Goal: Task Accomplishment & Management: Complete application form

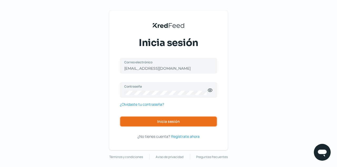
click at [180, 121] on button "Inicia sesión" at bounding box center [168, 121] width 97 height 11
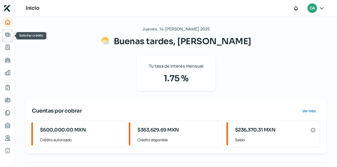
click at [8, 33] on icon "Solicitar crédito" at bounding box center [7, 35] width 5 height 4
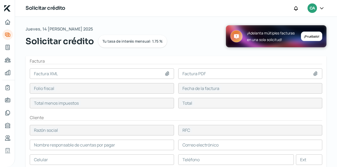
click at [169, 72] on icon at bounding box center [166, 73] width 5 height 5
type input "C:\fakepath\PEVC920824HT5_Factura_A71348_20250813.xml"
type input "PEVC920824HT5_Factura_A71348_20250813.xml"
type input "F496CF19-01FD-E743-9CF6-E23320183120"
type input "13 ago, 2025"
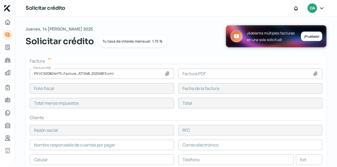
type input "36527.88"
type input "42372.34"
type input "[PERSON_NAME] [PERSON_NAME]"
type input "EACC9801012Z5"
type input "36527.88"
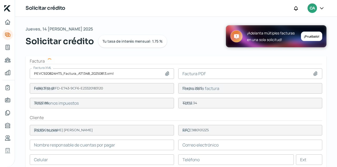
click at [316, 74] on icon at bounding box center [315, 73] width 5 height 5
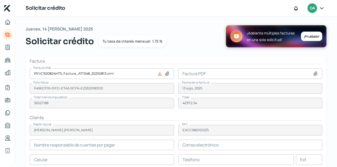
type input "[PERSON_NAME]"
type input "[EMAIL_ADDRESS][DOMAIN_NAME]"
type input "31 - 2166 - 0336"
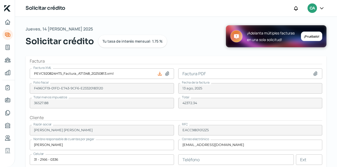
type input "C:\fakepath\PEVC920824HT5_Factura_A71348_20250813.pdf"
type input "PEVC920824HT5_Factura_A71348_20250813.pdf"
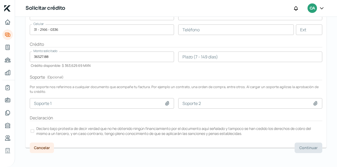
scroll to position [130, 0]
click at [237, 58] on input "number" at bounding box center [250, 56] width 144 height 11
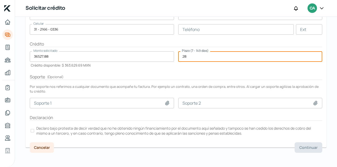
type input "28"
click at [31, 130] on div at bounding box center [33, 131] width 4 height 4
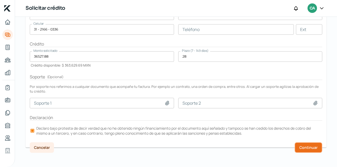
click at [306, 147] on span "Continuar" at bounding box center [308, 148] width 18 height 4
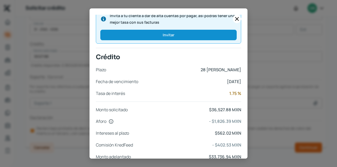
scroll to position [223, 0]
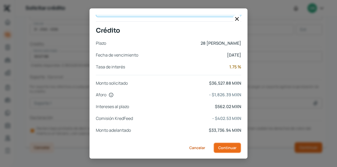
click at [235, 143] on button "Continuar" at bounding box center [227, 148] width 28 height 11
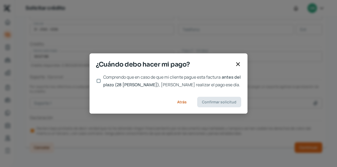
scroll to position [0, 0]
click at [98, 82] on input "Comprendo que en caso de que mi cliente pague esta factura antes del plazo (28 …" at bounding box center [99, 81] width 4 height 4
checkbox input "true"
click at [224, 103] on span "Confirmar solicitud" at bounding box center [219, 102] width 34 height 4
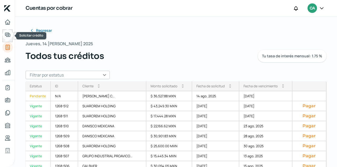
click at [10, 34] on icon "Solicitar crédito" at bounding box center [7, 35] width 6 height 6
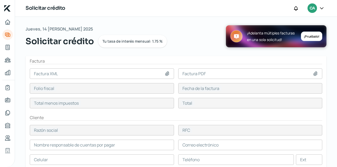
click at [167, 74] on icon at bounding box center [166, 73] width 5 height 5
type input "C:\fakepath\PEVC920824HT5_Factura_A70717_20250721.xml"
type input "PEVC920824HT5_Factura_A70717_20250721.xml"
type input "0306CEF0-A5AD-9748-B45B-D3085DC23B90"
type input "[DATE]"
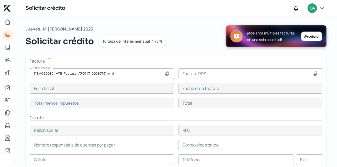
type input "32563.56"
type input "37773.73"
type input "[PERSON_NAME] [PERSON_NAME]"
type input "EACC9801012Z5"
type input "32563.56"
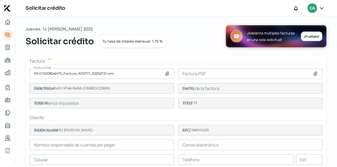
type input "[PERSON_NAME]"
type input "[EMAIL_ADDRESS][DOMAIN_NAME]"
type input "31 - 2166 - 0336"
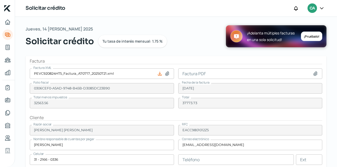
click at [315, 74] on icon at bounding box center [315, 74] width 4 height 4
type input "C:\fakepath\PEVC920824HT5_Factura_A70717_20250721.pdf"
type input "PEVC920824HT5_Factura_A70717_20250721.pdf"
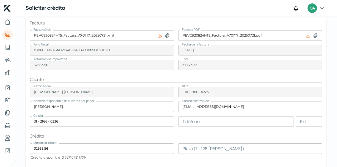
scroll to position [72, 0]
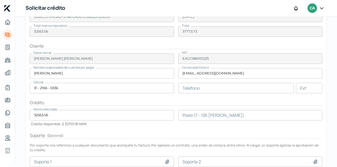
click at [214, 118] on input "number" at bounding box center [250, 115] width 144 height 11
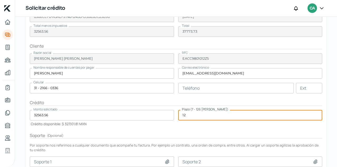
type input "12"
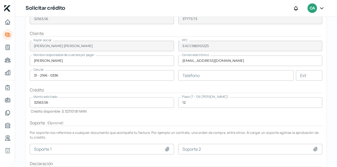
scroll to position [130, 0]
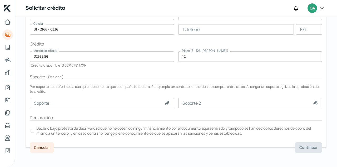
click at [32, 129] on div at bounding box center [33, 131] width 4 height 4
click at [311, 146] on span "Continuar" at bounding box center [308, 148] width 18 height 4
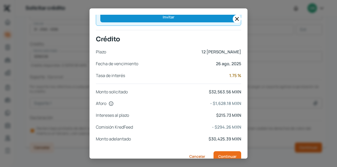
scroll to position [223, 0]
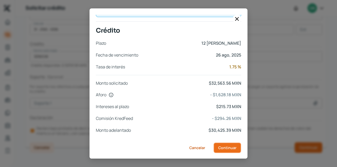
click at [230, 147] on span "Continuar" at bounding box center [227, 148] width 18 height 4
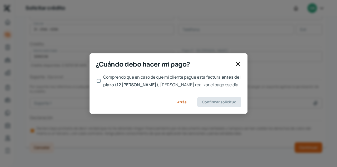
scroll to position [0, 0]
click at [100, 81] on div at bounding box center [98, 80] width 5 height 5
click at [100, 82] on input "Comprendo que en caso de que mi cliente pague esta factura antes del plazo (12 …" at bounding box center [99, 81] width 4 height 4
checkbox input "true"
click at [225, 103] on span "Confirmar solicitud" at bounding box center [219, 102] width 34 height 4
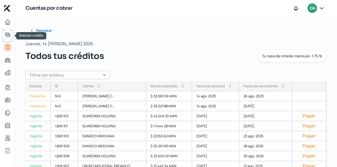
click at [6, 35] on icon "Solicitar crédito" at bounding box center [7, 35] width 5 height 4
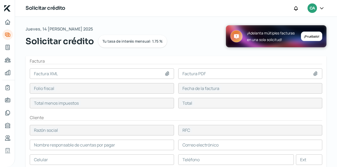
click at [168, 73] on icon at bounding box center [167, 74] width 4 height 4
click at [167, 73] on icon at bounding box center [167, 74] width 4 height 4
type input "C:\fakepath\PEVC920824HT5_Factura_A71088_20250804.xml"
type input "PEVC920824HT5_Factura_A71088_20250804.xml"
click at [316, 73] on icon at bounding box center [315, 73] width 5 height 5
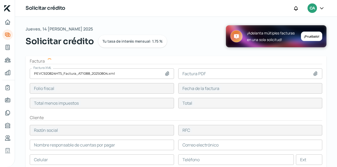
type input "541980B9-68D8-324C-93E0-FB0F34E9A4A4"
type input "04 ago, 2025"
type input "35073.57"
type input "40685.34"
type input "DANISCO MEXICANA"
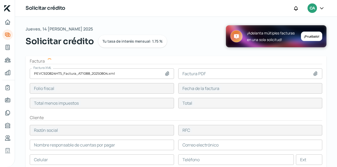
type input "DME970301U3A"
type input "35073.57"
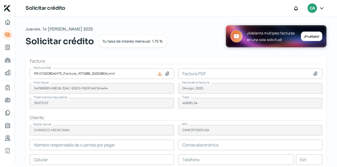
type input "[PERSON_NAME]"
type input "[PERSON_NAME][EMAIL_ADDRESS][PERSON_NAME][PERSON_NAME][DOMAIN_NAME]"
type input "55 - 5722 - 1000"
type input "55 - 5722 - 2500"
type input "3316"
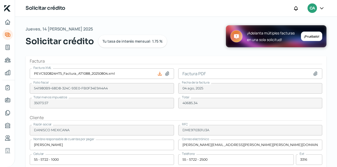
type input "C:\fakepath\PEVC920824HT5_Factura_A71088_20250804.pdf"
type input "PEVC920824HT5_Factura_A71088_20250804.pdf"
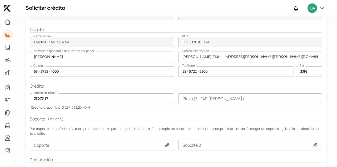
scroll to position [89, 0]
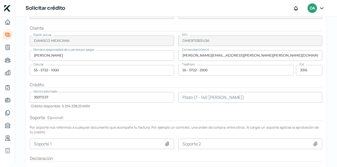
click at [195, 99] on input "number" at bounding box center [250, 97] width 144 height 11
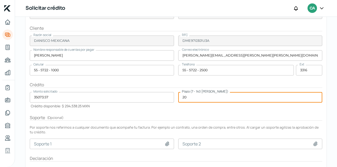
type input "20"
click at [167, 144] on icon at bounding box center [167, 144] width 4 height 4
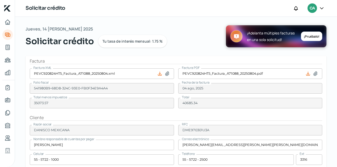
scroll to position [125, 0]
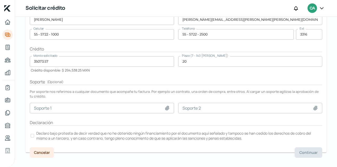
click at [32, 134] on div at bounding box center [33, 136] width 4 height 4
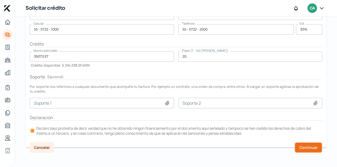
click at [307, 146] on span "Continuar" at bounding box center [308, 148] width 18 height 4
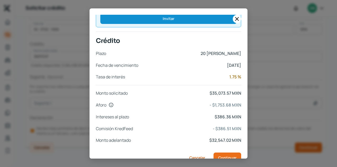
scroll to position [235, 0]
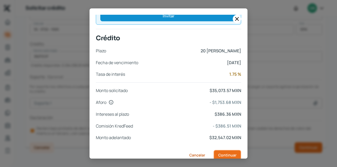
click at [221, 153] on span "Continuar" at bounding box center [227, 155] width 18 height 4
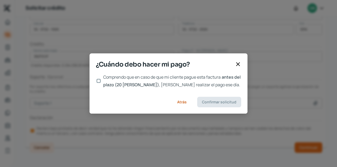
click at [99, 80] on input "Comprendo que en caso de que mi cliente pague esta factura antes del plazo (20 …" at bounding box center [99, 81] width 4 height 4
checkbox input "true"
click at [224, 101] on span "Confirmar solicitud" at bounding box center [219, 102] width 34 height 4
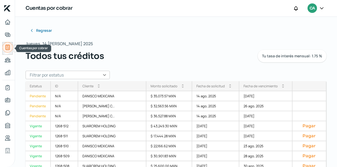
click at [11, 48] on link "Cuentas por cobrar" at bounding box center [7, 47] width 11 height 11
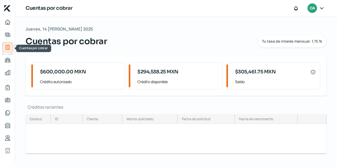
click at [11, 48] on link "Cuentas por cobrar" at bounding box center [7, 47] width 11 height 11
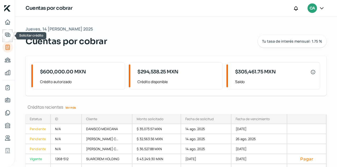
click at [8, 34] on icon "Solicitar crédito" at bounding box center [7, 35] width 5 height 4
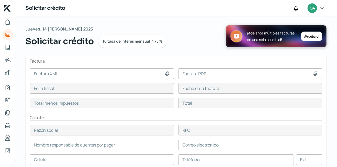
click at [169, 73] on icon at bounding box center [166, 73] width 5 height 5
type input "C:\fakepath\PEVC920824HT5_Factura_A70963_20250731.xml"
type input "PEVC920824HT5_Factura_A70963_20250731.xml"
type input "786D9378-DD83-9D43-81FC-A229653D2684"
type input "[DATE]"
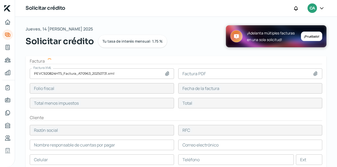
type input "22803.5"
type input "26452.06"
type input "SUARCREM HOLDING"
type input "SHO100903RN3"
type input "22803.5"
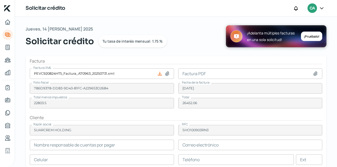
click at [314, 74] on icon at bounding box center [315, 74] width 4 height 4
type input "[PERSON_NAME]"
type input "[EMAIL_ADDRESS][DOMAIN_NAME]"
type input "31 - 4331 - 1420"
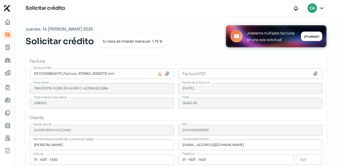
type input "C:\fakepath\PEVC920824HT5_Factura_A70963_20250731.pdf"
type input "PEVC920824HT5_Factura_A70963_20250731.pdf"
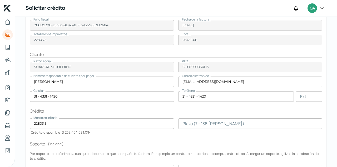
scroll to position [72, 0]
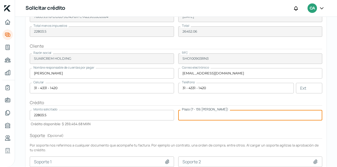
click at [192, 114] on input "number" at bounding box center [250, 115] width 144 height 11
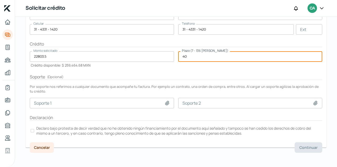
type input "40"
click at [32, 129] on div at bounding box center [33, 131] width 4 height 4
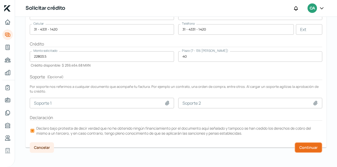
click at [305, 146] on span "Continuar" at bounding box center [308, 148] width 18 height 4
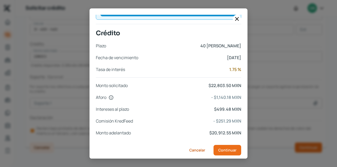
scroll to position [235, 0]
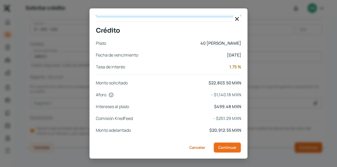
click at [228, 148] on span "Continuar" at bounding box center [227, 148] width 18 height 4
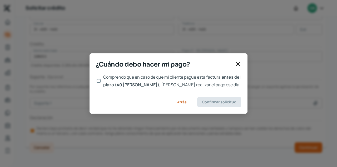
click at [98, 82] on input "Comprendo que en caso de que mi cliente pague esta factura antes del plazo (40 …" at bounding box center [99, 81] width 4 height 4
checkbox input "true"
click at [212, 101] on span "Confirmar solicitud" at bounding box center [219, 102] width 34 height 4
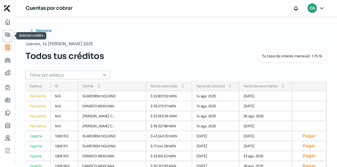
click at [9, 34] on icon "Solicitar crédito" at bounding box center [7, 35] width 6 height 6
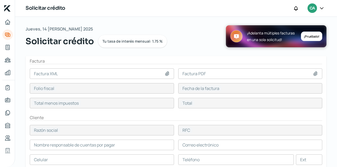
click at [165, 73] on icon at bounding box center [166, 73] width 5 height 5
click at [165, 74] on icon at bounding box center [167, 74] width 4 height 4
type input "C:\fakepath\PEVC920824HT5_Factura_A71213_20250807.xml"
type input "PEVC920824HT5_Factura_A71213_20250807.xml"
type input "CE2D9854-804E-194B-B357-69BD31ACC2AD"
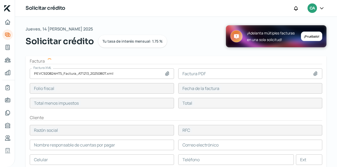
type input "07 ago, 2025"
type input "20766.7"
type input "24089.37"
type input "SUARCREM HOLDING"
type input "SHO100903RN3"
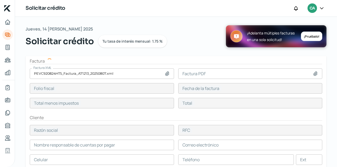
type input "20766.7"
type input "[PERSON_NAME]"
type input "[EMAIL_ADDRESS][DOMAIN_NAME]"
type input "31 - 4331 - 1420"
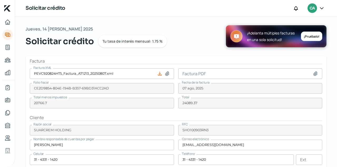
click at [317, 72] on icon at bounding box center [315, 74] width 4 height 4
type input "C:\fakepath\PEVC920824HT5_Factura_A71213_20250807.pdf"
type input "PEVC920824HT5_Factura_A71213_20250807.pdf"
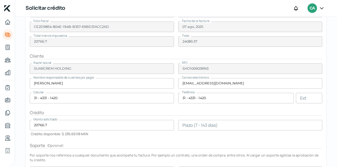
scroll to position [89, 0]
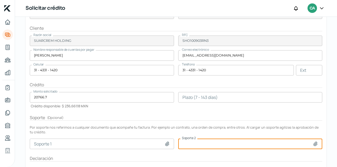
click at [195, 142] on input at bounding box center [250, 144] width 144 height 11
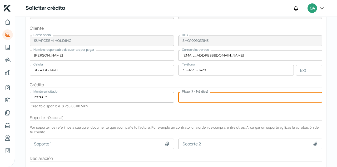
click at [203, 97] on input "number" at bounding box center [250, 97] width 144 height 11
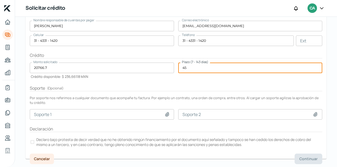
scroll to position [125, 0]
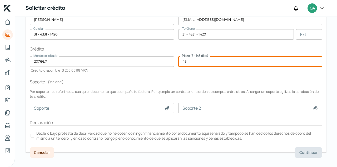
type input "45"
click at [33, 135] on div at bounding box center [33, 136] width 4 height 4
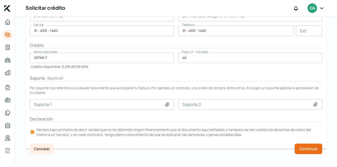
scroll to position [130, 0]
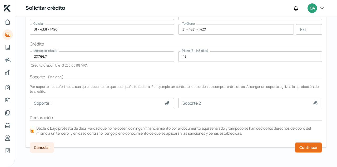
click at [308, 146] on span "Continuar" at bounding box center [308, 148] width 18 height 4
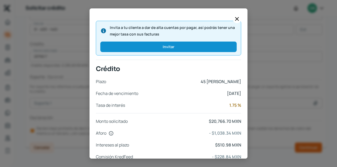
scroll to position [235, 0]
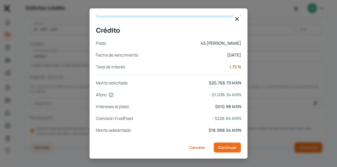
click at [229, 149] on span "Continuar" at bounding box center [227, 148] width 18 height 4
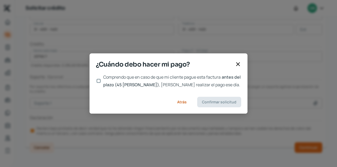
click at [100, 82] on input "Comprendo que en caso de que mi cliente pague esta factura antes del plazo (45 …" at bounding box center [99, 81] width 4 height 4
checkbox input "true"
click at [224, 103] on span "Confirmar solicitud" at bounding box center [219, 102] width 34 height 4
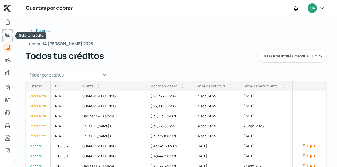
click at [6, 34] on icon "Solicitar crédito" at bounding box center [7, 35] width 6 height 6
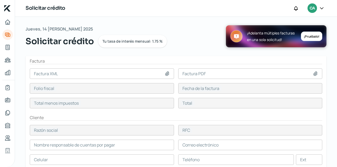
click at [168, 73] on icon at bounding box center [166, 73] width 5 height 5
type input "C:\fakepath\PEVC920824HT5_Factura_A71392_20250814.xml"
type input "PEVC920824HT5_Factura_A71392_20250814.xml"
type input "BCCB135F-B504-F449-BB3C-2100B63C3D43"
type input "14 ago, 2025"
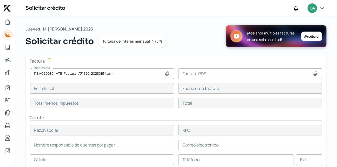
type input "37916.81"
type input "43983.5"
type input "UNION MEDICA QUIRURGICA DE COLIMA"
type input "UMQ720529PAA"
type input "37916.81"
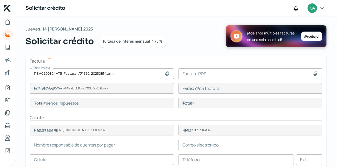
click at [316, 73] on icon at bounding box center [315, 74] width 4 height 4
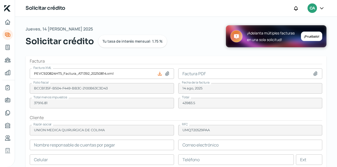
type input "TRINIDAD DE [PERSON_NAME]"
type input "[EMAIL_ADDRESS][DOMAIN_NAME]"
type input "31 - 2404 - 5223"
type input "221"
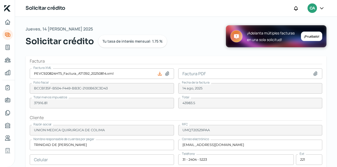
type input "C:\fakepath\PEVC920824HT5_Factura_A71392_20250814.pdf"
type input "PEVC920824HT5_Factura_A71392_20250814.pdf"
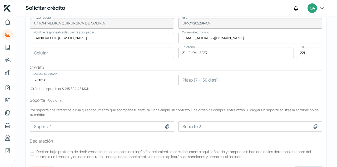
scroll to position [107, 0]
click at [195, 77] on input "number" at bounding box center [250, 79] width 144 height 11
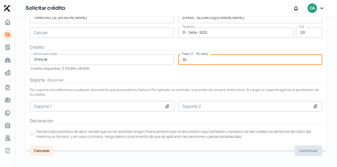
scroll to position [130, 0]
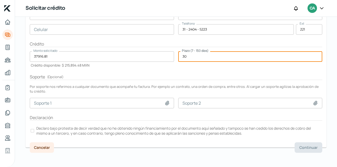
type input "30"
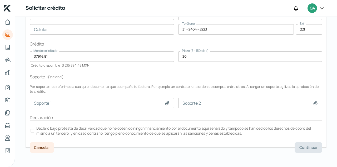
click at [32, 130] on div at bounding box center [33, 131] width 4 height 4
click at [307, 146] on span "Continuar" at bounding box center [308, 148] width 18 height 4
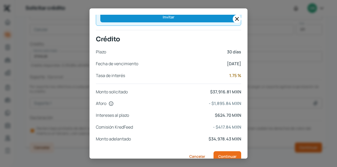
scroll to position [223, 0]
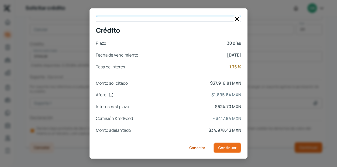
click at [234, 148] on span "Continuar" at bounding box center [227, 148] width 18 height 4
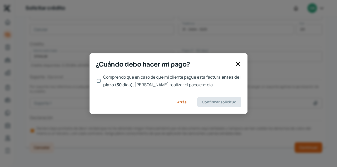
click at [97, 80] on input "Comprendo que en caso de que mi cliente pague esta factura antes del plazo (30 …" at bounding box center [99, 81] width 4 height 4
checkbox input "true"
click at [222, 106] on button "Confirmar solicitud" at bounding box center [219, 102] width 44 height 11
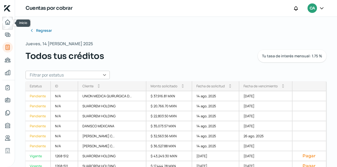
click at [7, 21] on icon "Inicio" at bounding box center [7, 22] width 6 height 6
